Goal: Transaction & Acquisition: Purchase product/service

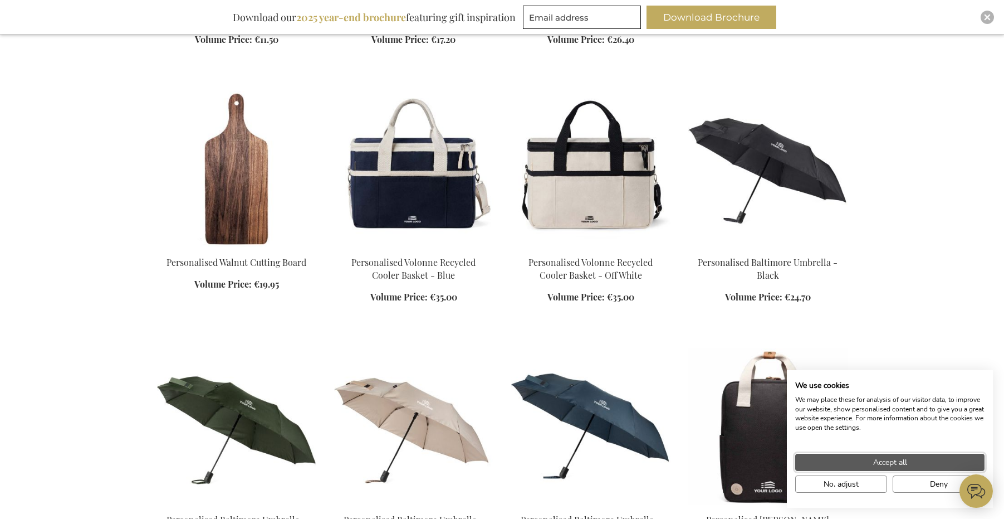
click at [892, 459] on span "Accept all" at bounding box center [890, 462] width 34 height 12
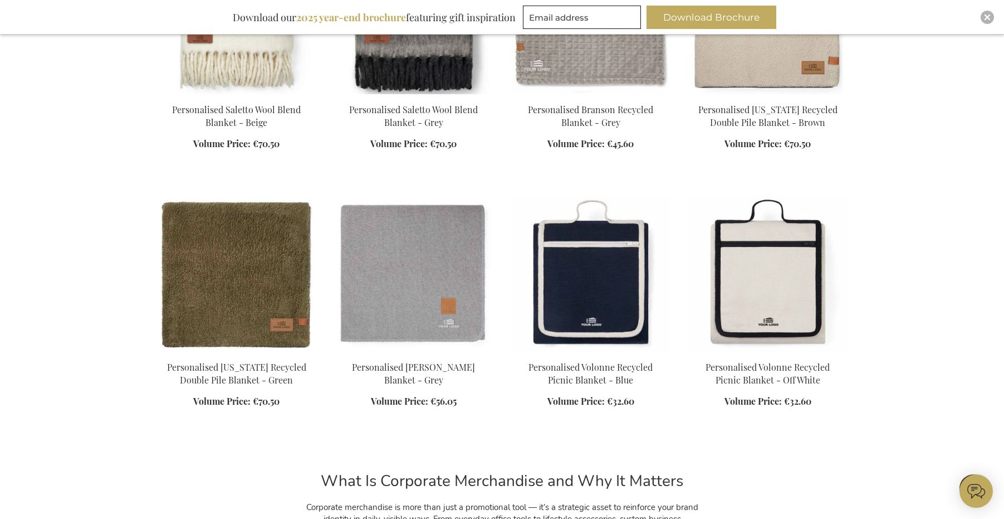
scroll to position [1604, 0]
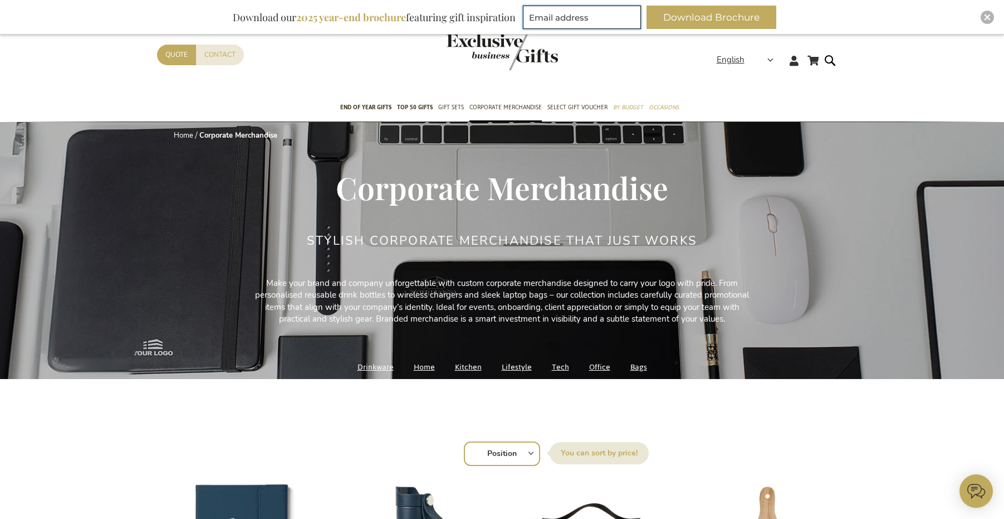
click at [548, 17] on input "Email address" at bounding box center [582, 17] width 118 height 23
click at [391, 67] on div "Contact Quote" at bounding box center [437, 70] width 560 height 50
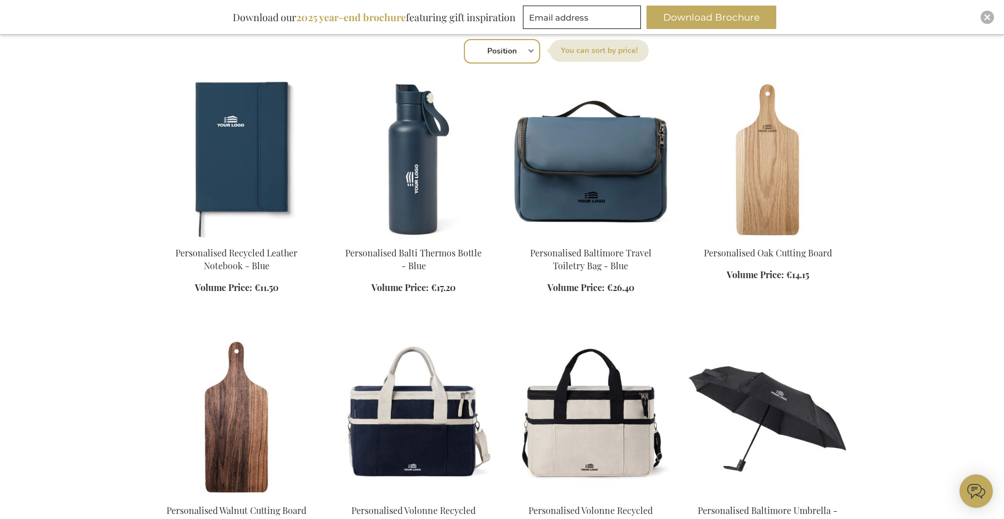
scroll to position [403, 0]
click at [504, 56] on select "Position Best Sellers Most Viewed New Biggest Saving Price: low to high Price: …" at bounding box center [502, 50] width 76 height 25
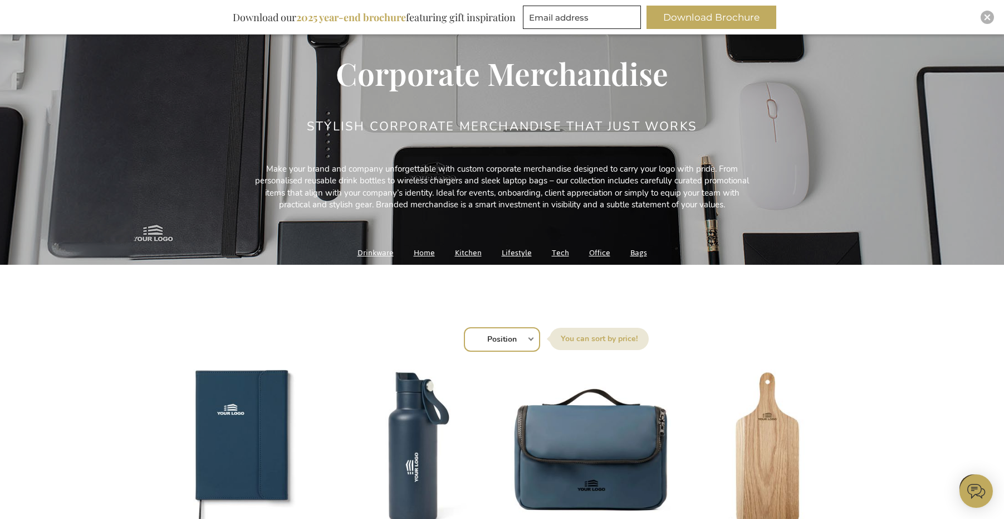
scroll to position [0, 0]
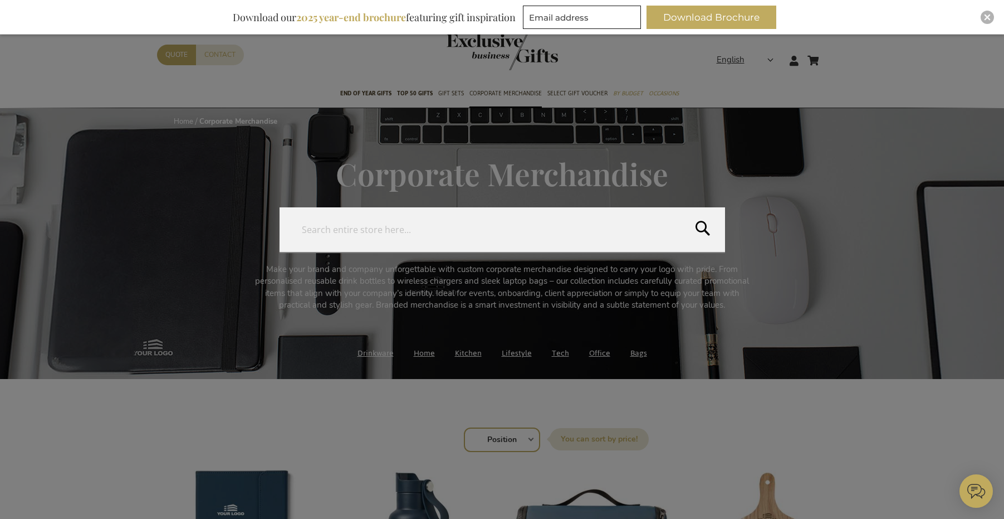
click at [831, 53] on form "Search Search" at bounding box center [833, 53] width 11 height 0
click at [412, 238] on input "Search" at bounding box center [503, 229] width 446 height 45
type input "zipped hoodie"
